Goal: Find specific page/section: Find specific page/section

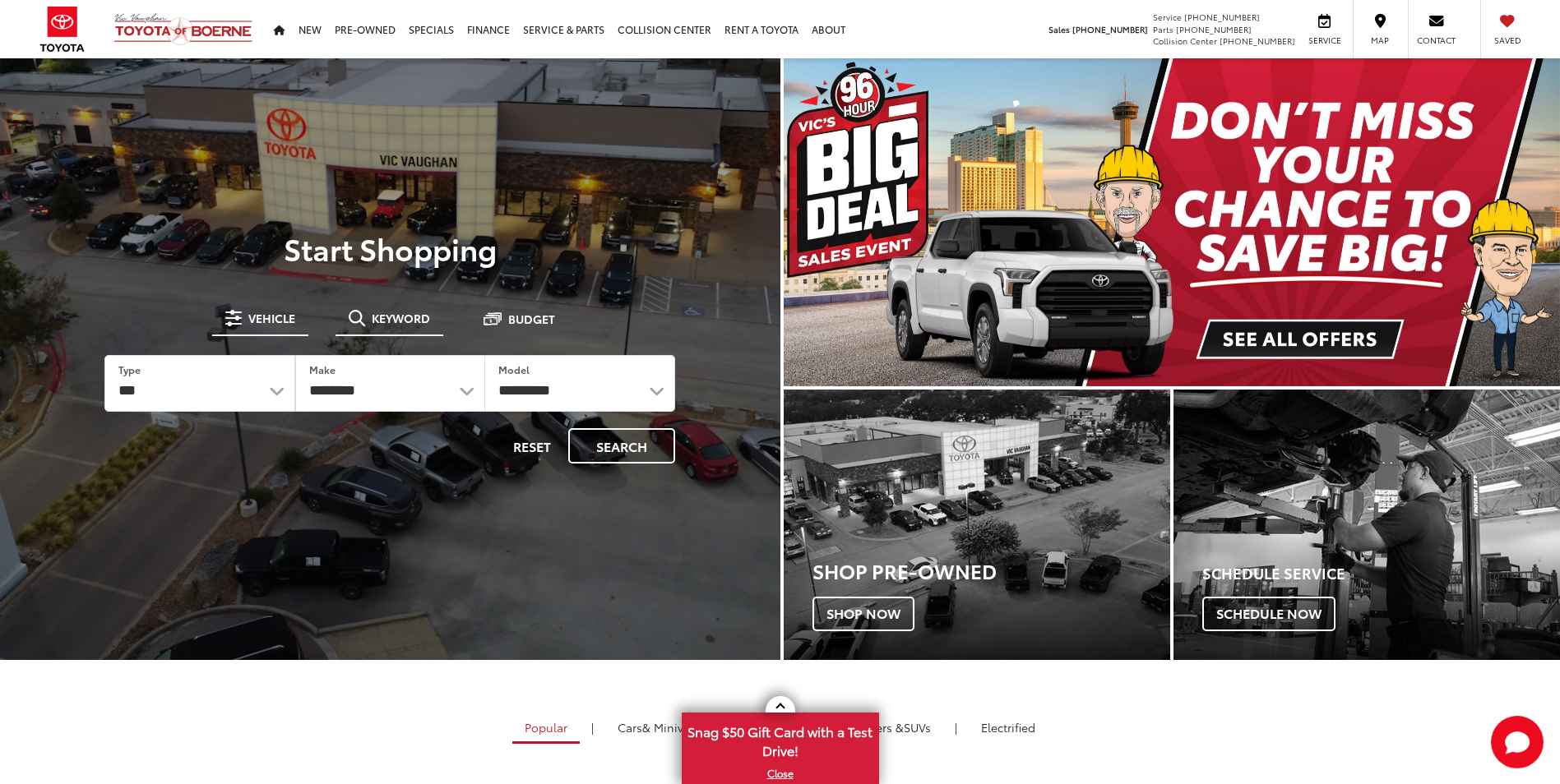
click at [377, 307] on button "Keyword" at bounding box center [389, 318] width 108 height 29
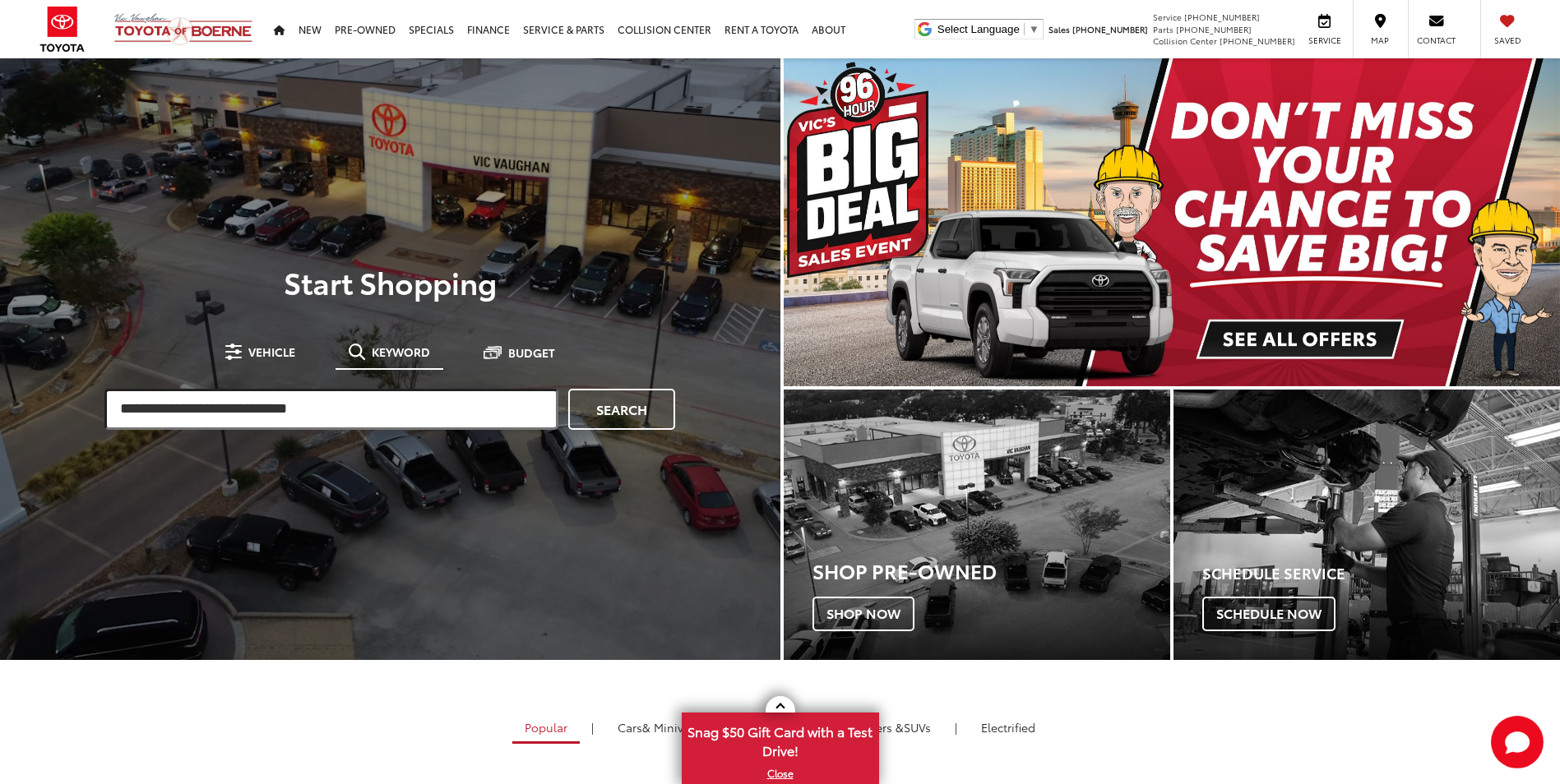
click at [389, 416] on input "search" at bounding box center [331, 410] width 454 height 41
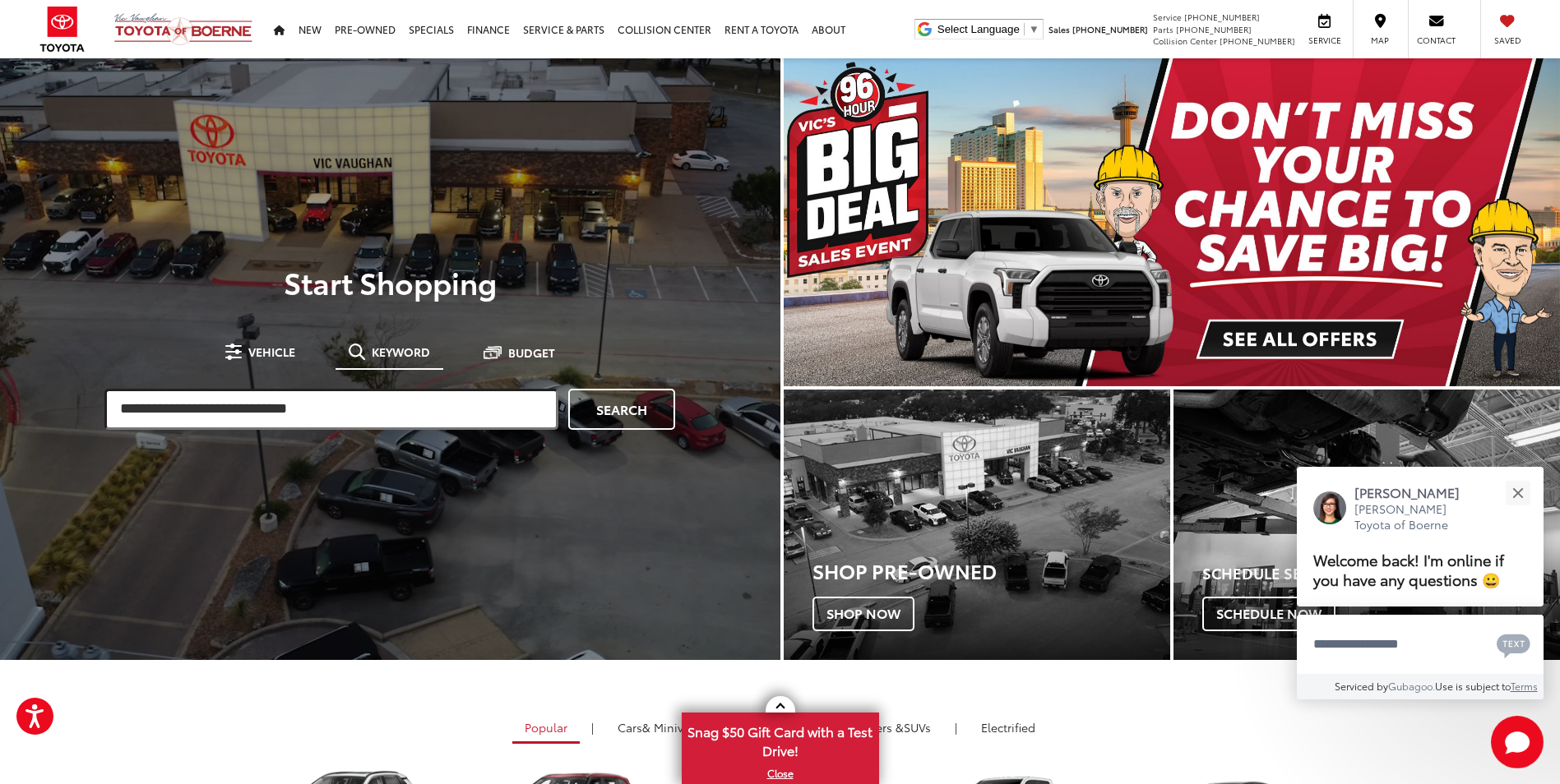
click at [388, 416] on input "search" at bounding box center [331, 410] width 454 height 41
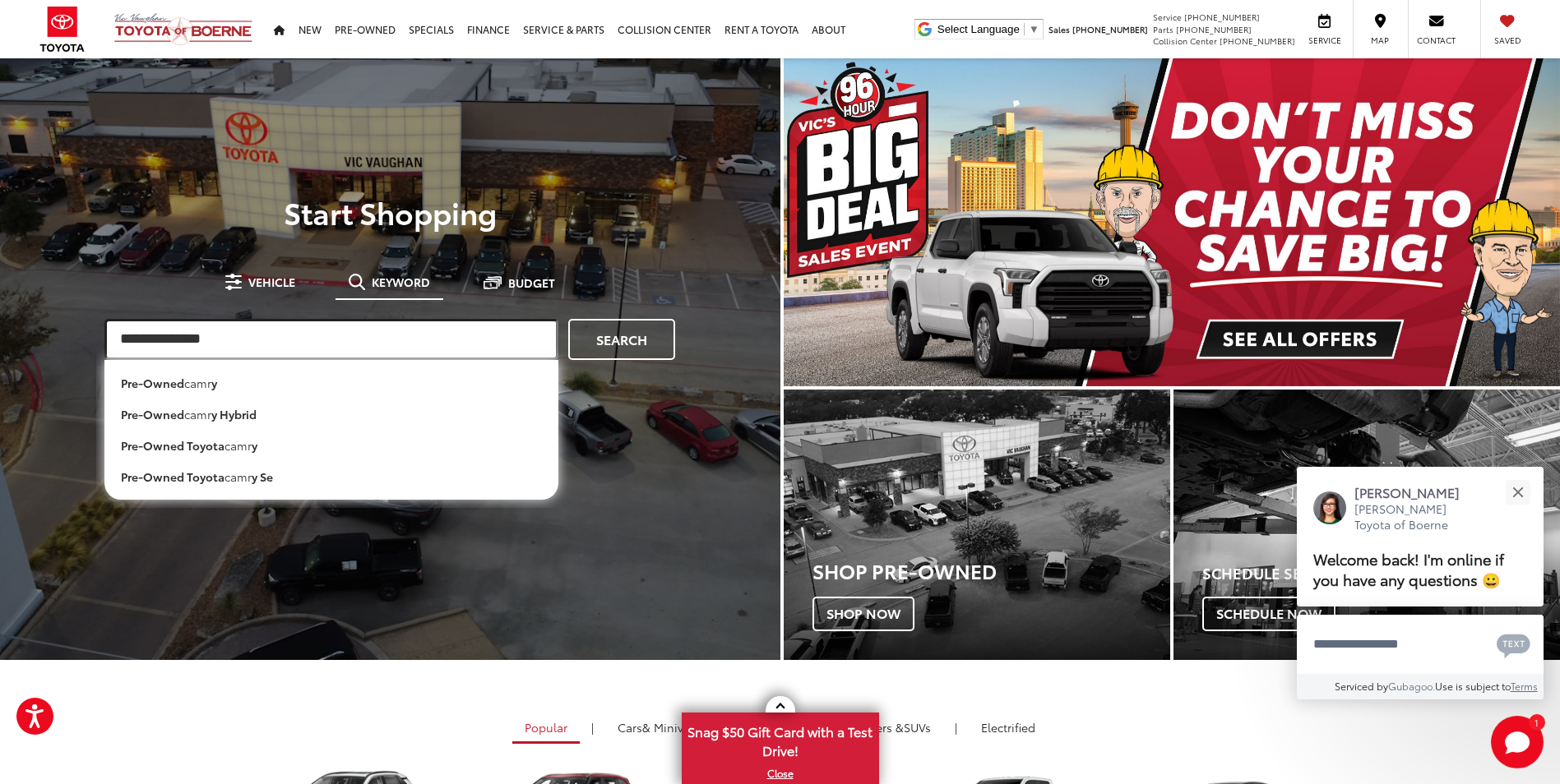
type input "**********"
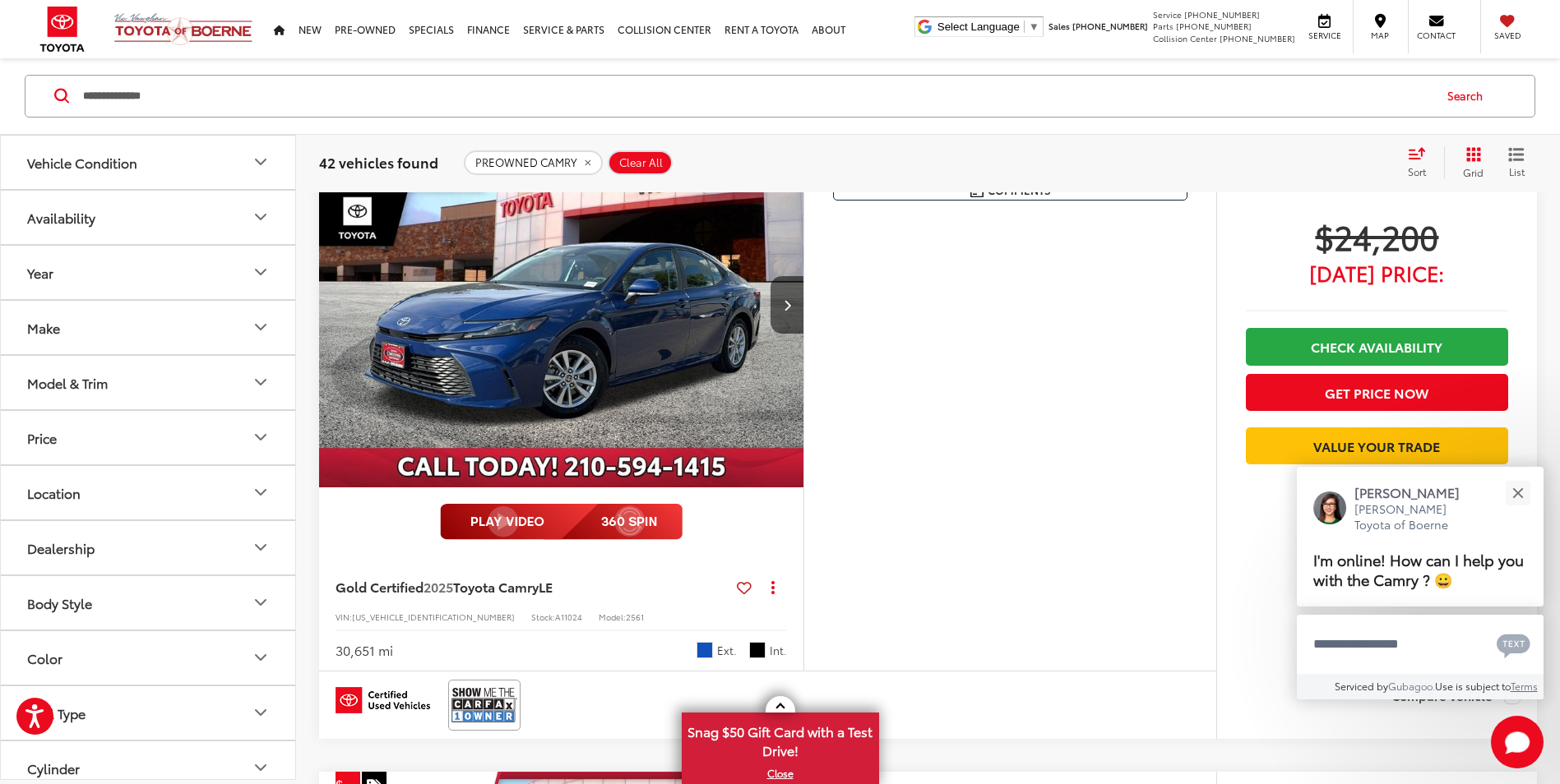
scroll to position [904, 0]
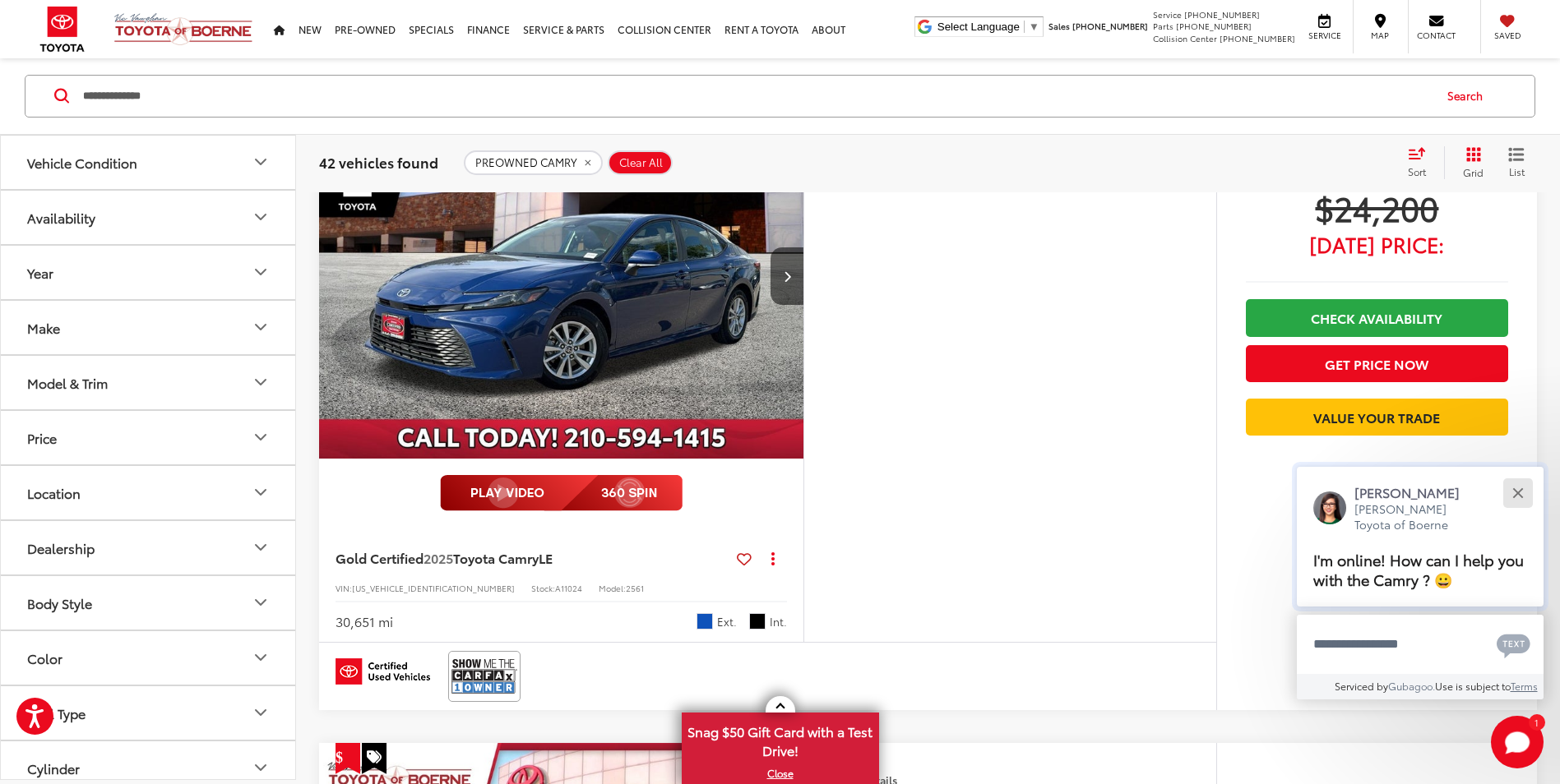
click at [1512, 495] on button "Close" at bounding box center [1518, 493] width 36 height 36
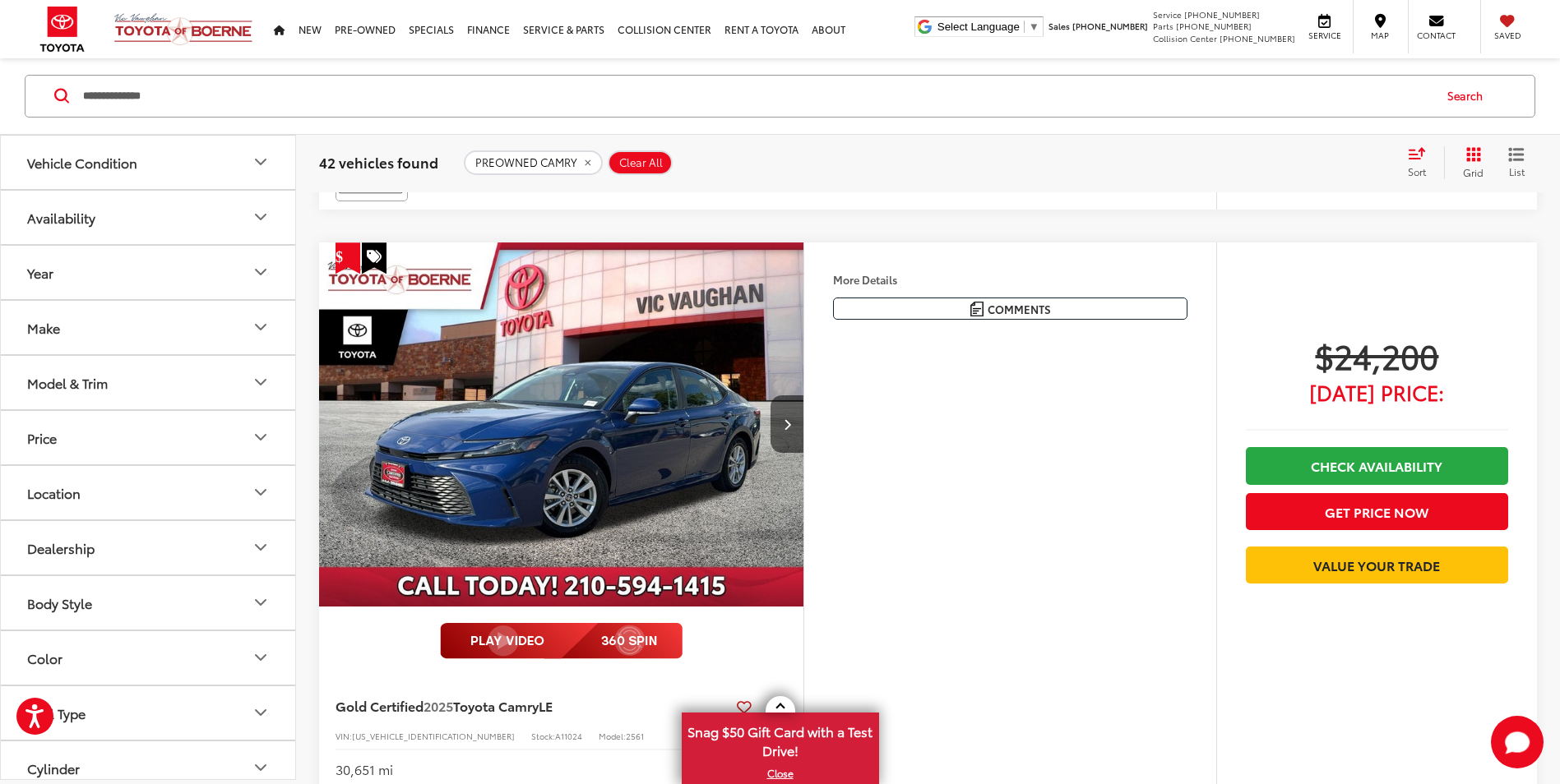
scroll to position [1069, 0]
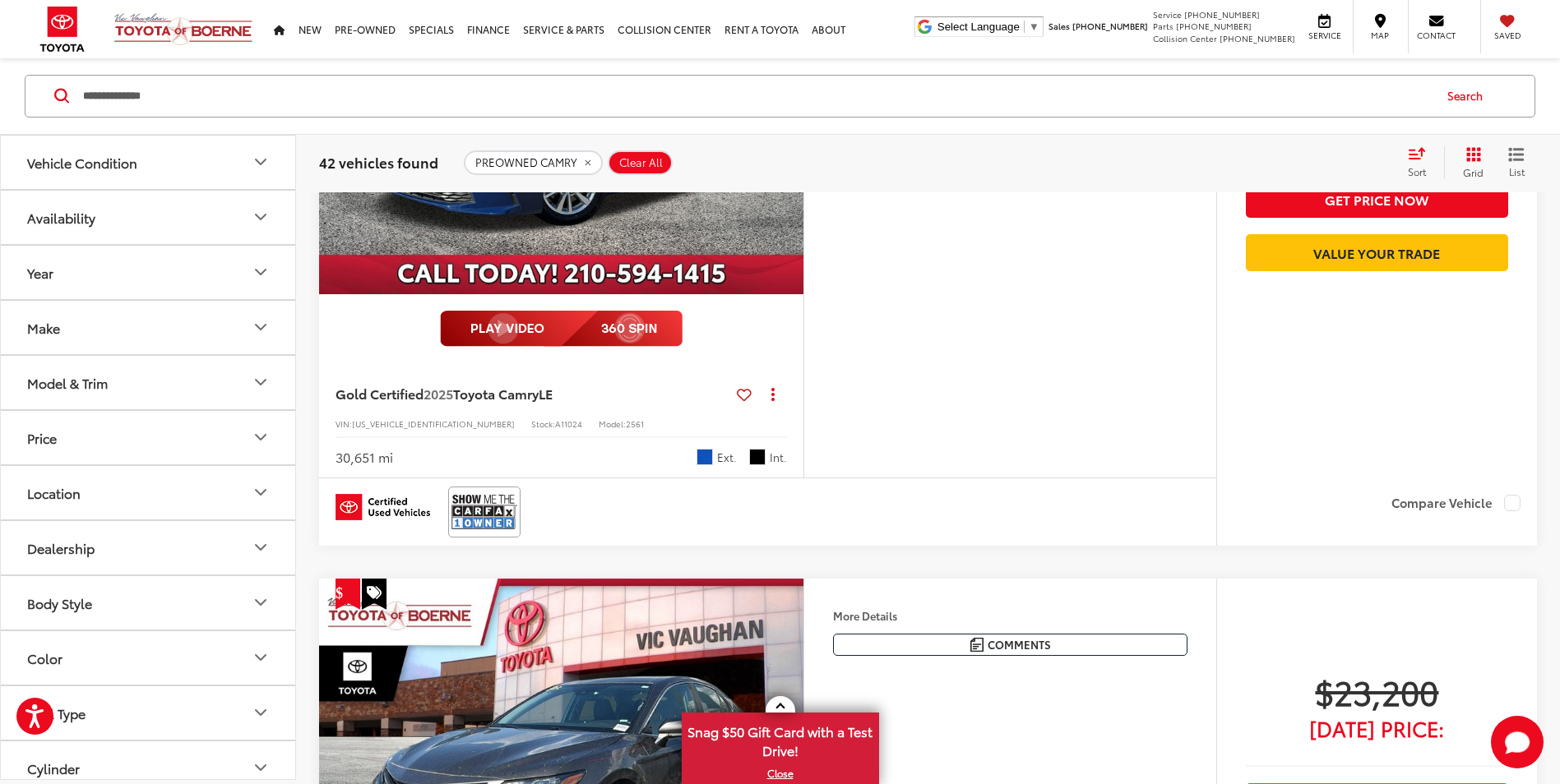
click at [952, 409] on div "More Details Comments Dealer Comments CARFAX One-Owner. Clean CARFAX. 2025 Toyo…" at bounding box center [1009, 204] width 413 height 547
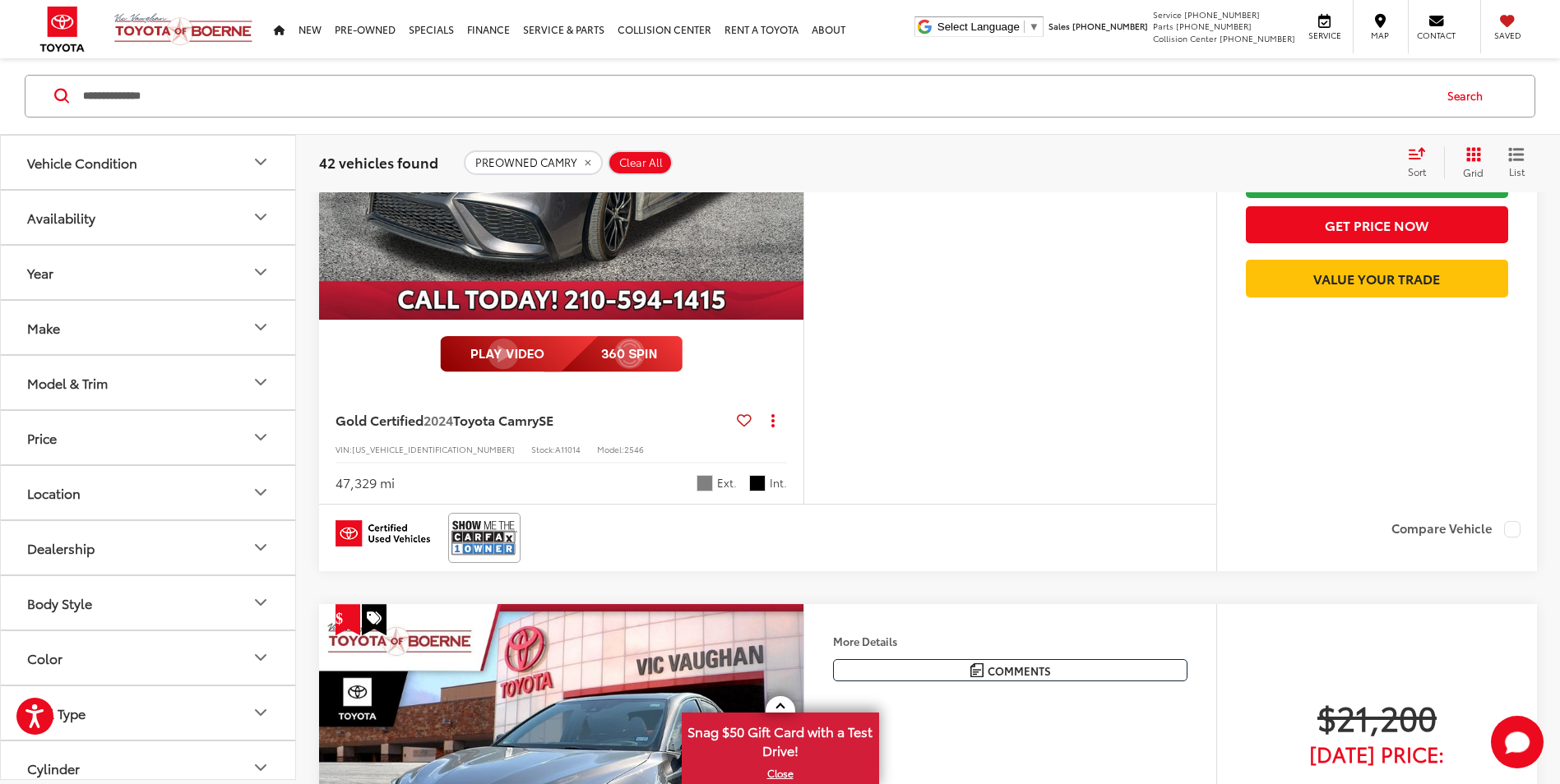
scroll to position [1726, 0]
